Goal: Information Seeking & Learning: Learn about a topic

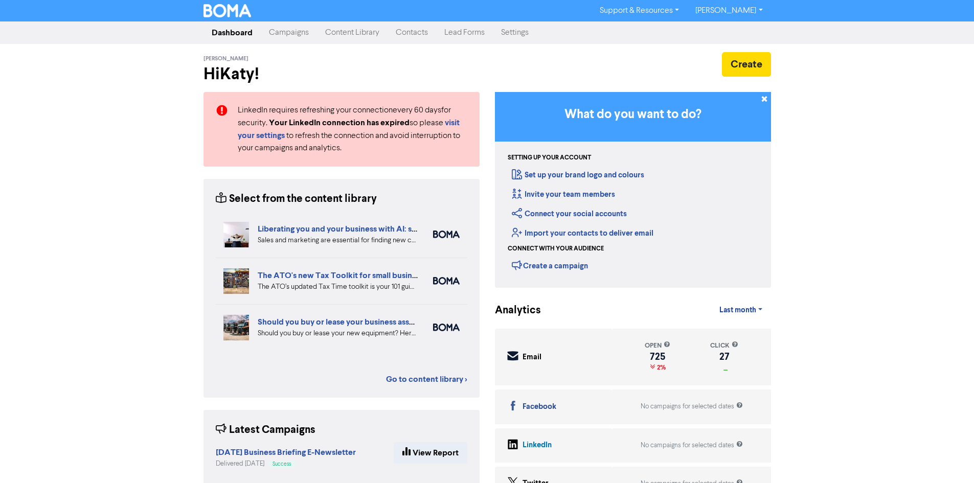
click at [89, 222] on div "Support & Resources Video Tutorials FAQ & Guides Marketing Education Katy Day L…" at bounding box center [487, 241] width 974 height 483
click at [294, 33] on link "Campaigns" at bounding box center [289, 32] width 56 height 20
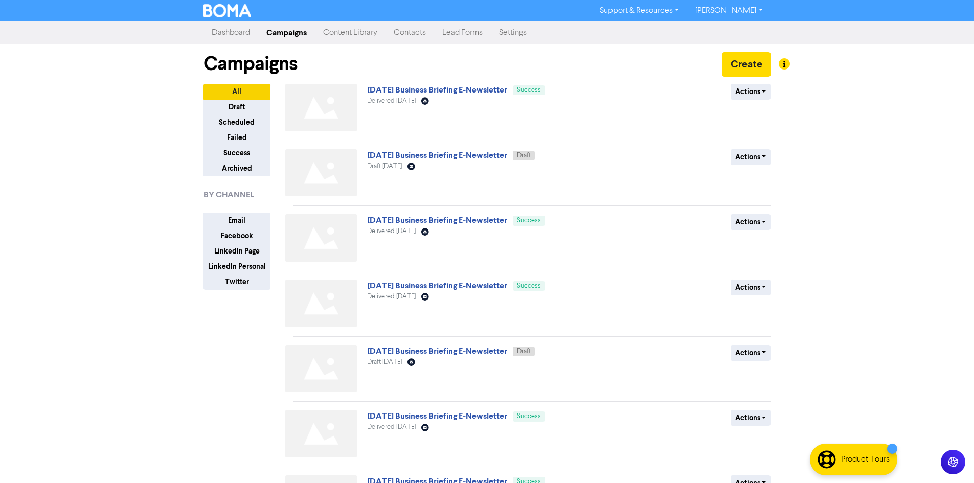
click at [351, 32] on link "Content Library" at bounding box center [350, 32] width 71 height 20
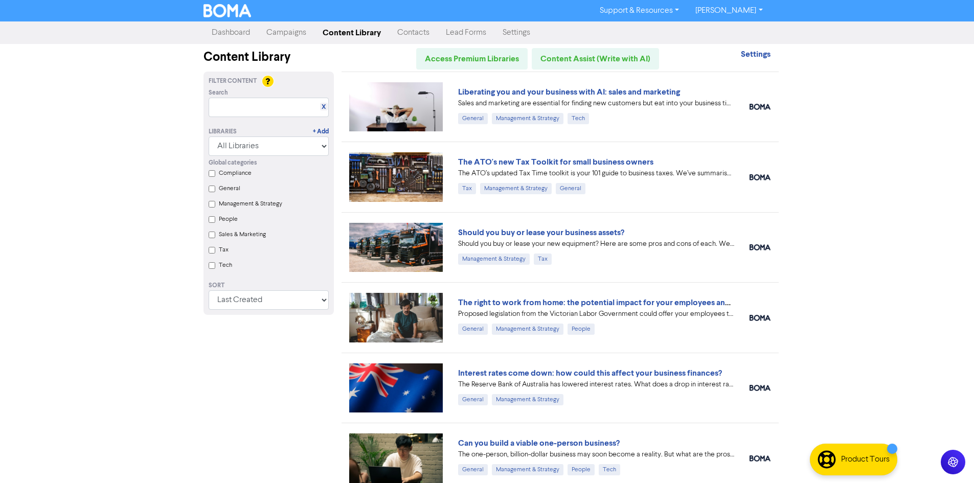
click at [881, 266] on div "Support & Resources Video Tutorials FAQ & Guides Marketing Education Katy Day L…" at bounding box center [487, 241] width 974 height 483
click at [612, 237] on link "Should you buy or lease your business assets?" at bounding box center [541, 233] width 166 height 10
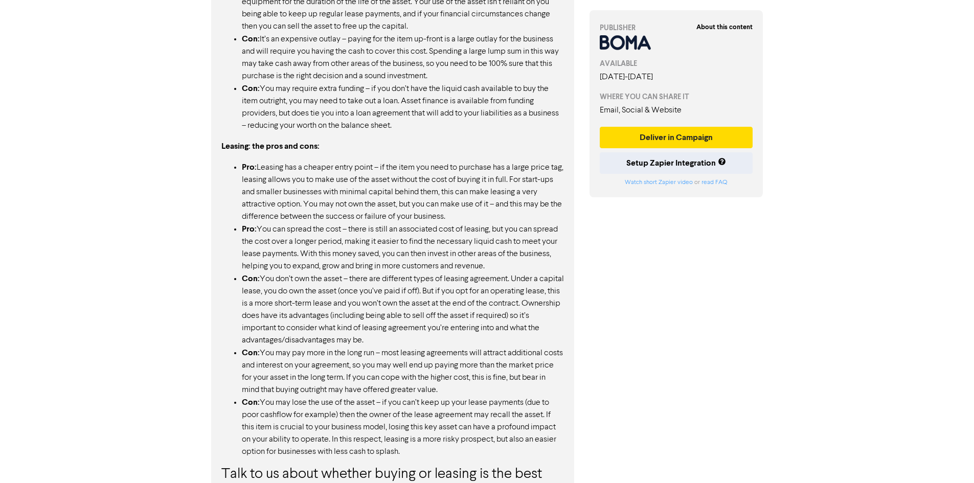
scroll to position [924, 0]
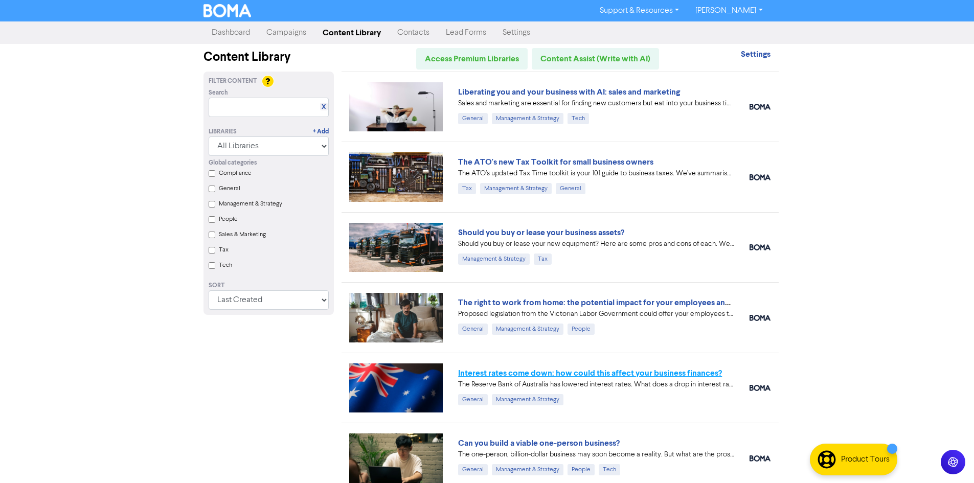
click at [652, 376] on link "Interest rates come down: how could this affect your business finances?" at bounding box center [590, 373] width 264 height 10
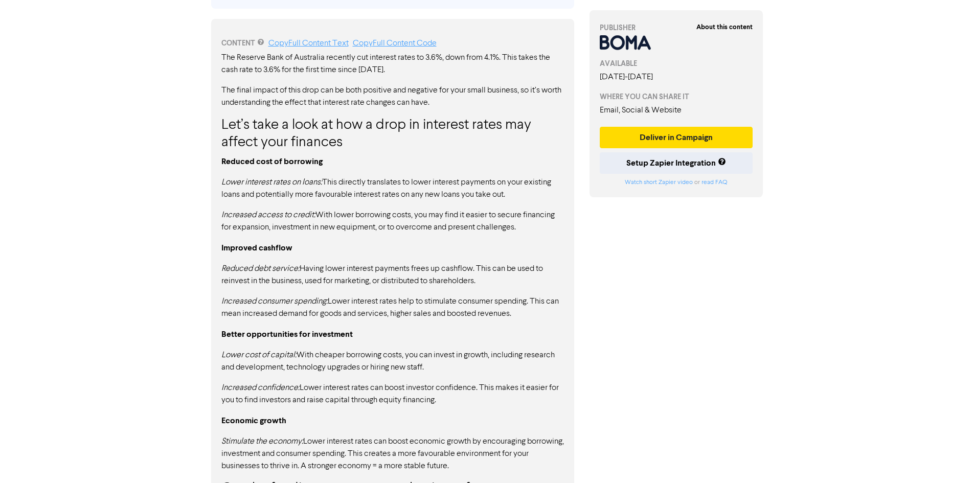
scroll to position [622, 0]
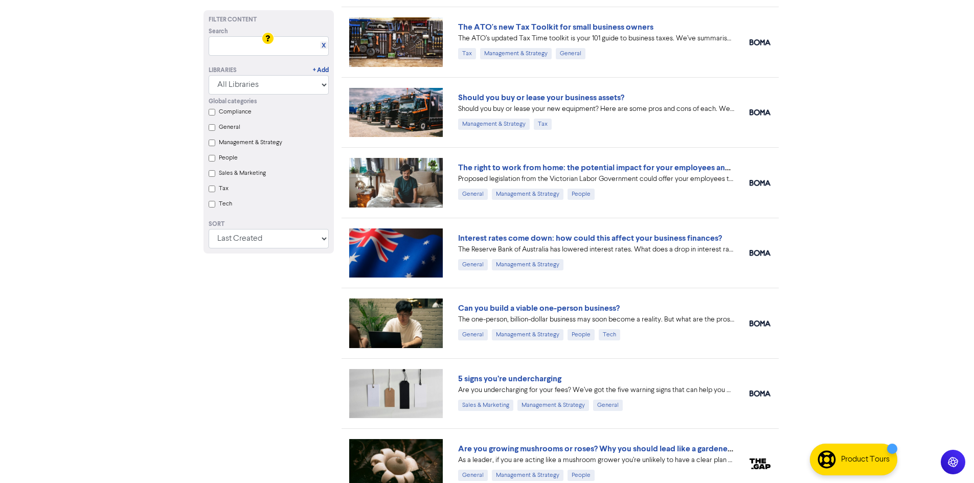
scroll to position [153, 0]
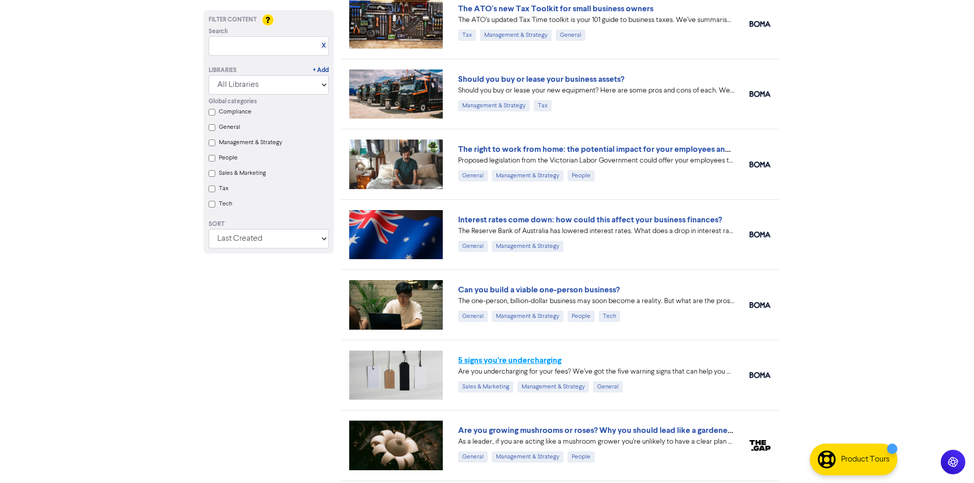
click at [533, 359] on link "5 signs you’re undercharging" at bounding box center [509, 360] width 103 height 10
